Goal: Information Seeking & Learning: Learn about a topic

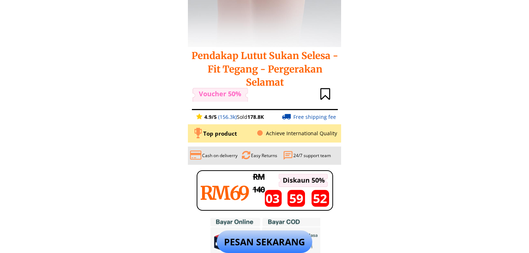
scroll to position [283, 0]
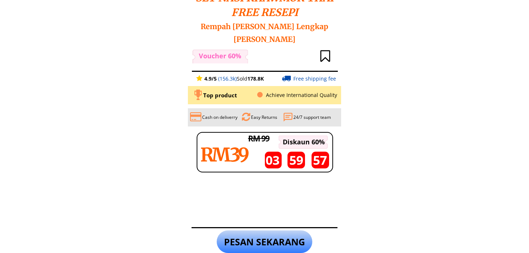
scroll to position [283, 0]
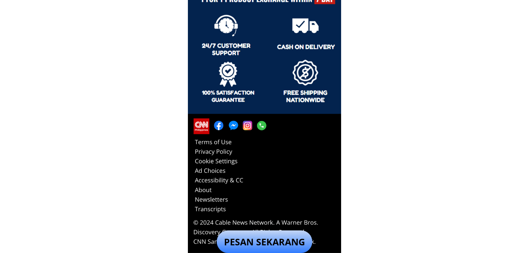
click at [259, 238] on p "PESAN SEKARANG" at bounding box center [265, 241] width 96 height 23
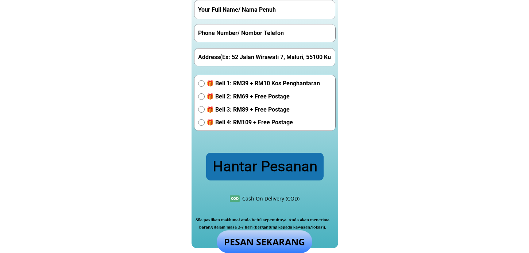
scroll to position [1681, 0]
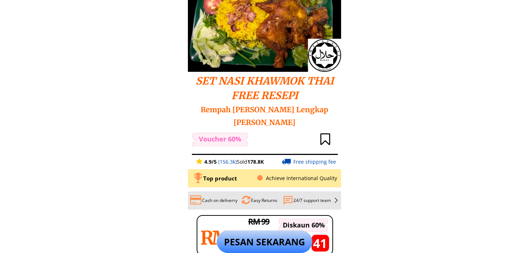
scroll to position [121, 0]
click at [203, 78] on span "SET NASI KHAWMOK THAI FREE RESEPI" at bounding box center [264, 87] width 138 height 27
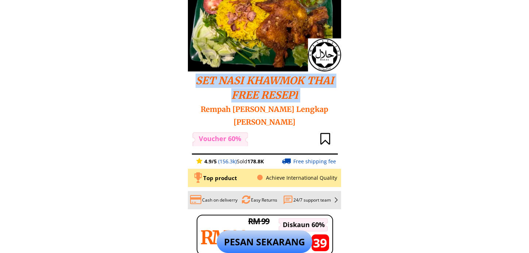
drag, startPoint x: 203, startPoint y: 78, endPoint x: 333, endPoint y: 99, distance: 131.8
click at [333, 99] on h2 "SET NASI KHAWMOK THAI FREE RESEPI Rempah Dan Resepi Lengkap Nasi Khawmok" at bounding box center [264, 101] width 150 height 54
copy span "SET NASI KHAWMOK THAI FREE RESEPI"
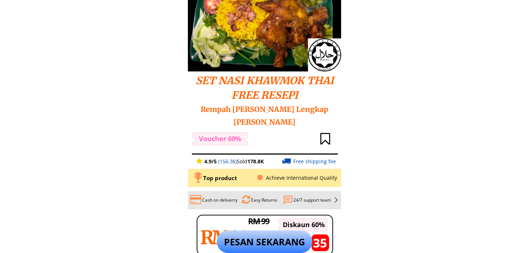
drag, startPoint x: 258, startPoint y: 2, endPoint x: 392, endPoint y: 45, distance: 141.2
click at [210, 110] on span "Rempah Dan Resepi Lengkap Nasi Khawmok" at bounding box center [265, 116] width 128 height 22
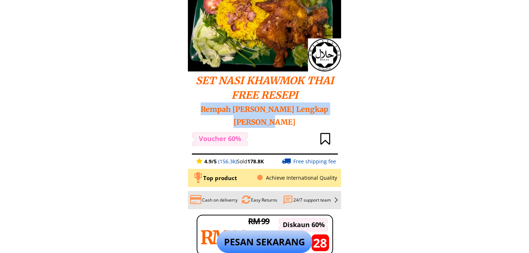
drag, startPoint x: 210, startPoint y: 110, endPoint x: 278, endPoint y: 125, distance: 69.7
click at [278, 125] on span "Rempah Dan Resepi Lengkap Nasi Khawmok" at bounding box center [265, 116] width 128 height 22
copy span "Rempah Dan Resepi Lengkap Nasi Khawmok"
click at [267, 106] on span "Rempah Dan Resepi Lengkap Nasi Khawmok" at bounding box center [265, 116] width 128 height 22
click at [256, 106] on span "Rempah Dan Resepi Lengkap Nasi Khawmok" at bounding box center [265, 116] width 128 height 22
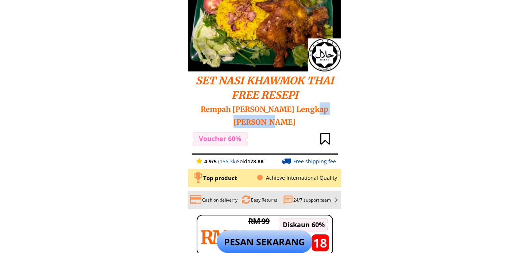
drag, startPoint x: 310, startPoint y: 108, endPoint x: 312, endPoint y: 118, distance: 10.4
click at [312, 118] on h2 "SET NASI KHAWMOK THAI FREE RESEPI Rempah Dan Resepi Lengkap Nasi Khawmok" at bounding box center [264, 101] width 150 height 54
copy span "Nasi Khawmok"
click at [278, 116] on h2 "SET NASI KHAWMOK THAI FREE RESEPI Rempah Dan Resepi Lengkap Nasi Khawmok" at bounding box center [264, 101] width 150 height 54
click at [279, 106] on span "Rempah Dan Resepi Lengkap Nasi Khawmok" at bounding box center [265, 116] width 128 height 22
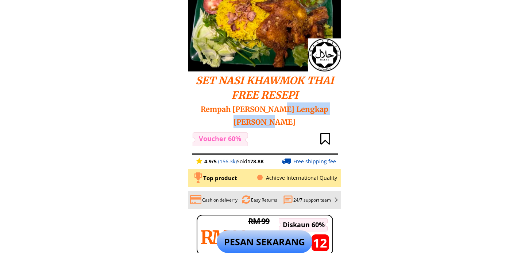
drag, startPoint x: 277, startPoint y: 107, endPoint x: 293, endPoint y: 126, distance: 24.8
click at [293, 126] on h2 "SET NASI KHAWMOK THAI FREE RESEPI Rempah Dan Resepi Lengkap Nasi Khawmok" at bounding box center [264, 101] width 150 height 54
copy span "Lengkap Nasi Khawmok"
click at [243, 107] on span "Rempah Dan Resepi Lengkap Nasi Khawmok" at bounding box center [265, 116] width 128 height 22
click at [259, 107] on span "Rempah Dan Resepi Lengkap Nasi Khawmok" at bounding box center [265, 116] width 128 height 22
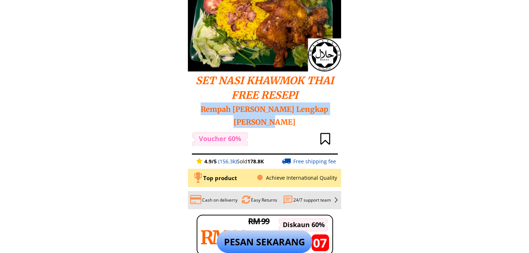
drag, startPoint x: 203, startPoint y: 107, endPoint x: 293, endPoint y: 128, distance: 92.8
click at [292, 128] on h2 "SET NASI KHAWMOK THAI FREE RESEPI Rempah Dan Resepi Lengkap Nasi Khawmok" at bounding box center [264, 101] width 150 height 54
click at [318, 111] on span "Rempah Dan Resepi Lengkap Nasi Khawmok" at bounding box center [265, 116] width 128 height 22
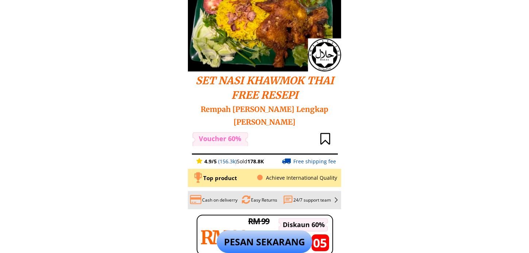
drag, startPoint x: 202, startPoint y: 79, endPoint x: 304, endPoint y: 130, distance: 114.1
click at [304, 130] on div "SET NASI KHAWMOK THAI FREE RESEPI Rempah Dan Resepi Lengkap Nasi Khawmok Vouche…" at bounding box center [264, 193] width 153 height 244
drag, startPoint x: 304, startPoint y: 130, endPoint x: 302, endPoint y: 126, distance: 4.6
click at [302, 126] on div "SET NASI KHAWMOK THAI FREE RESEPI Rempah Dan Resepi Lengkap Nasi Khawmok Vouche…" at bounding box center [264, 193] width 153 height 244
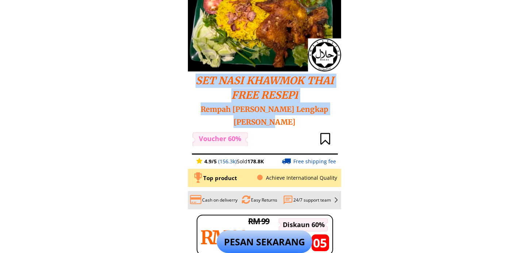
copy h2 "SET NASI KHAWMOK THAI FREE RESEPI Rempah Dan Resepi Lengkap Nasi Khawmok"
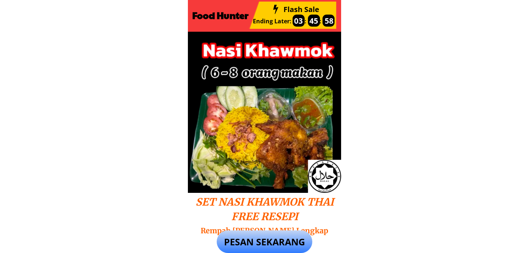
scroll to position [162, 0]
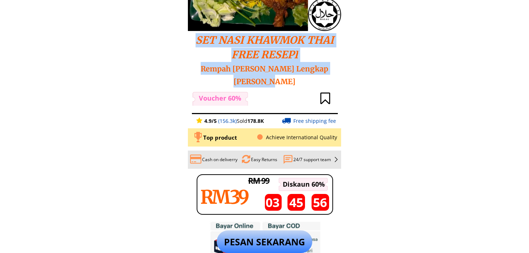
drag, startPoint x: 195, startPoint y: 35, endPoint x: 301, endPoint y: 85, distance: 116.8
click at [301, 85] on h2 "SET NASI KHAWMOK THAI FREE RESEPI Rempah Dan Resepi Lengkap Nasi Khawmok" at bounding box center [264, 60] width 150 height 54
copy h2 "SET NASI KHAWMOK THAI FREE RESEPI Rempah Dan Resepi Lengkap Nasi Khawmok"
